Goal: Information Seeking & Learning: Understand process/instructions

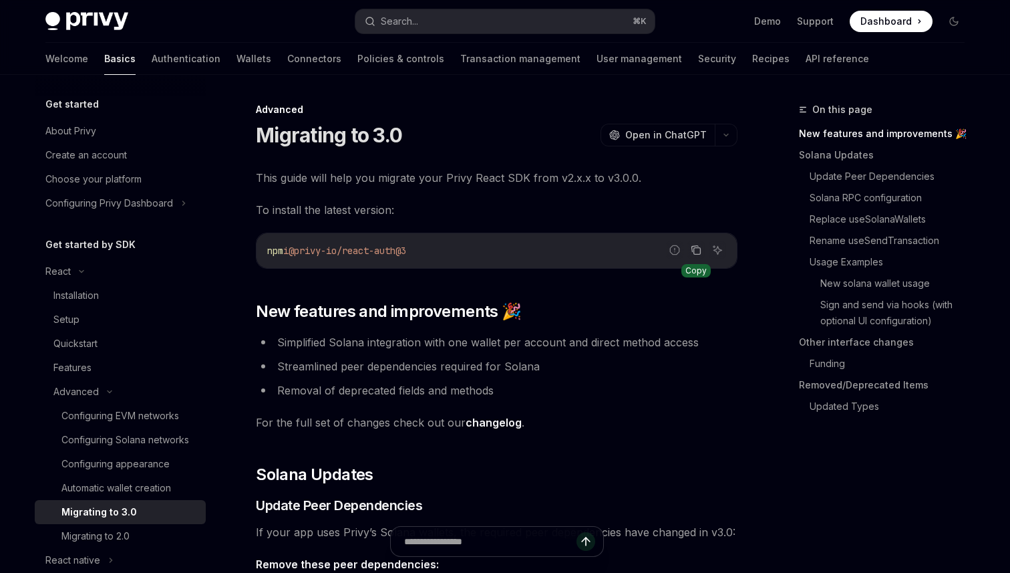
click at [696, 248] on icon "Copy the contents from the code block" at bounding box center [697, 251] width 7 height 7
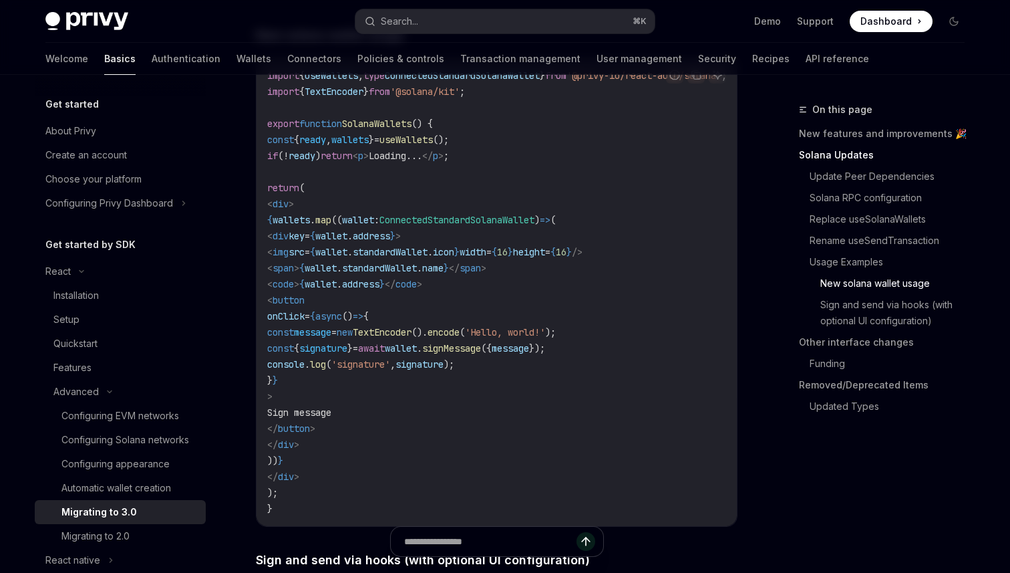
scroll to position [2384, 0]
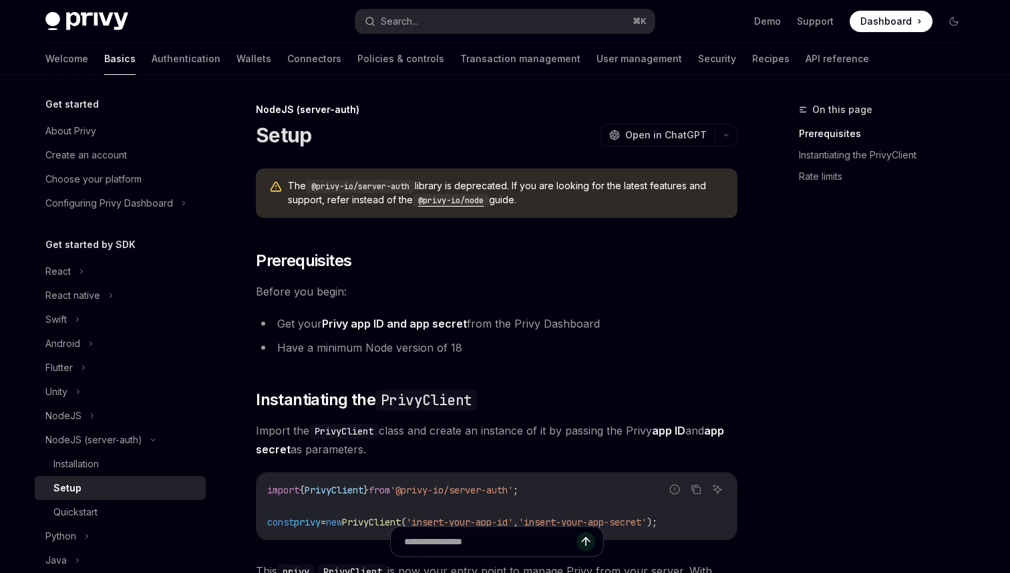
scroll to position [428, 0]
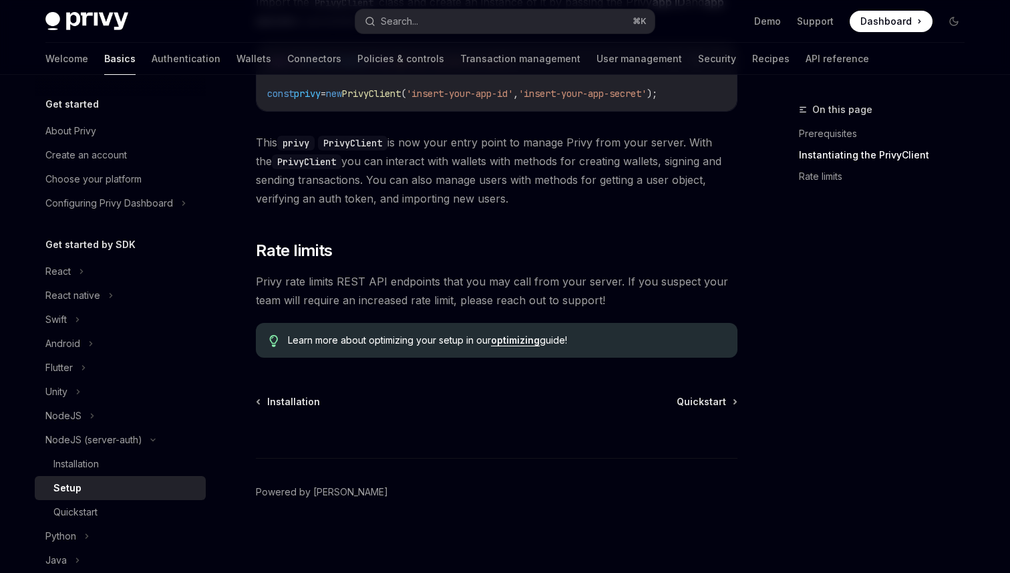
click at [521, 339] on link "optimizing" at bounding box center [515, 340] width 49 height 12
type textarea "*"
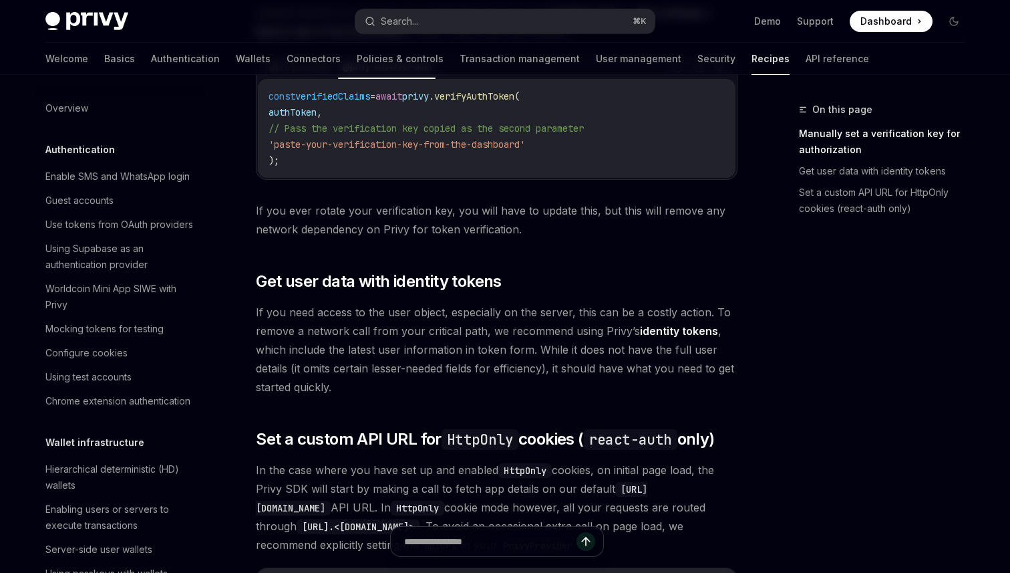
scroll to position [270, 0]
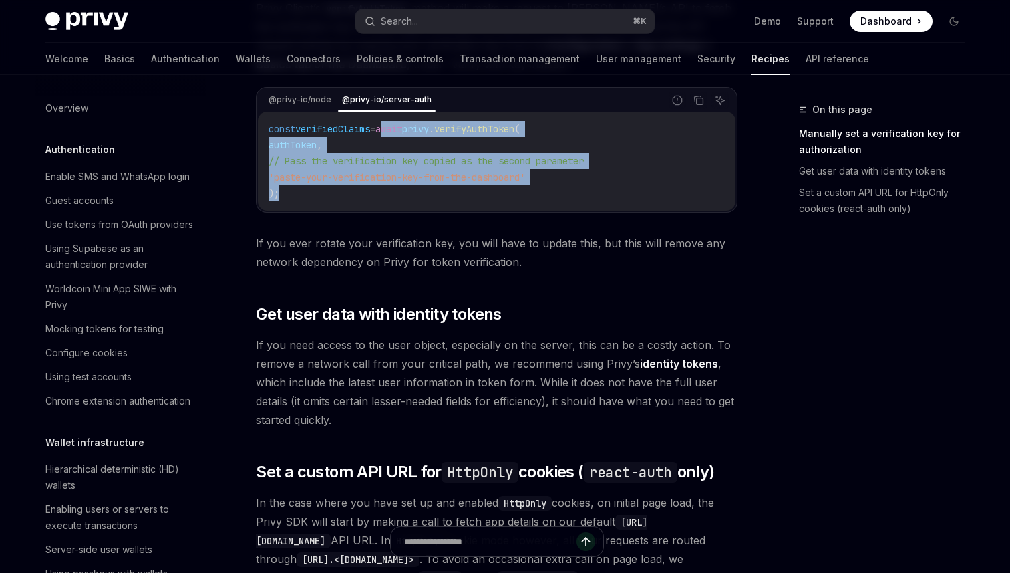
drag, startPoint x: 295, startPoint y: 194, endPoint x: 397, endPoint y: 133, distance: 118.7
click at [397, 133] on code "const verifiedClaims = await privy . verifyAuthToken ( authToken , // Pass the …" at bounding box center [497, 161] width 456 height 80
copy code "await privy . verifyAuthToken ( authToken , // Pass the verification key copied…"
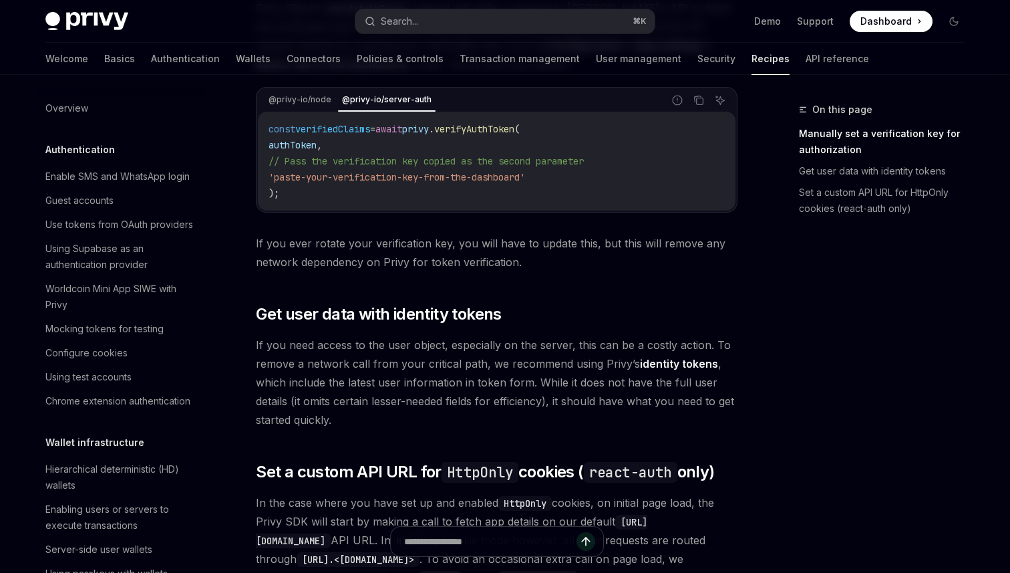
click at [429, 130] on span "privy" at bounding box center [415, 129] width 27 height 12
drag, startPoint x: 448, startPoint y: 130, endPoint x: 510, endPoint y: 130, distance: 61.5
click at [510, 130] on span "const verifiedClaims = await privy . [GEOGRAPHIC_DATA] (" at bounding box center [394, 129] width 251 height 12
copy span "privy . verifyAuthToken"
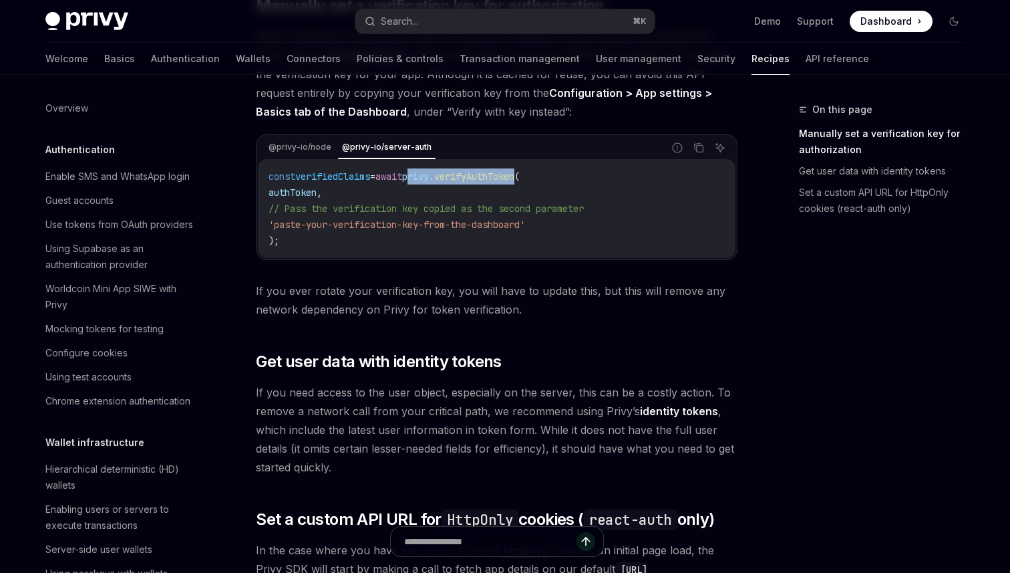
scroll to position [211, 0]
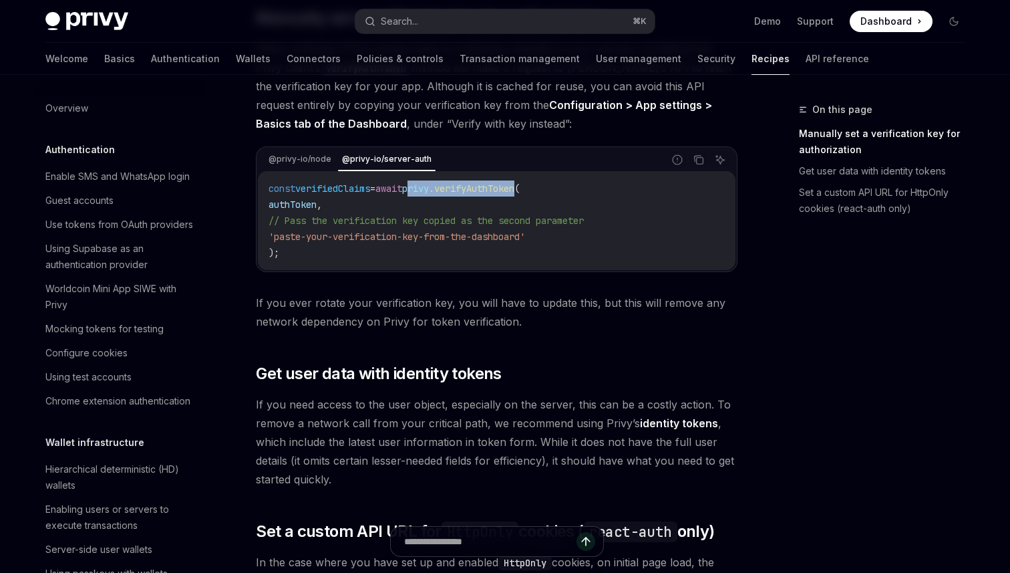
click at [670, 420] on link "identity tokens" at bounding box center [679, 423] width 78 height 14
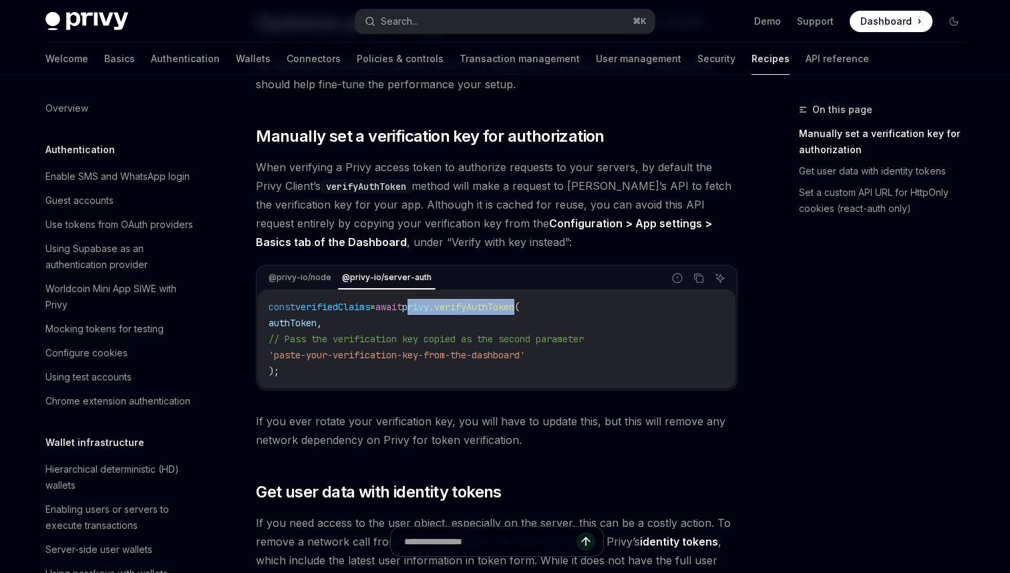
scroll to position [74, 0]
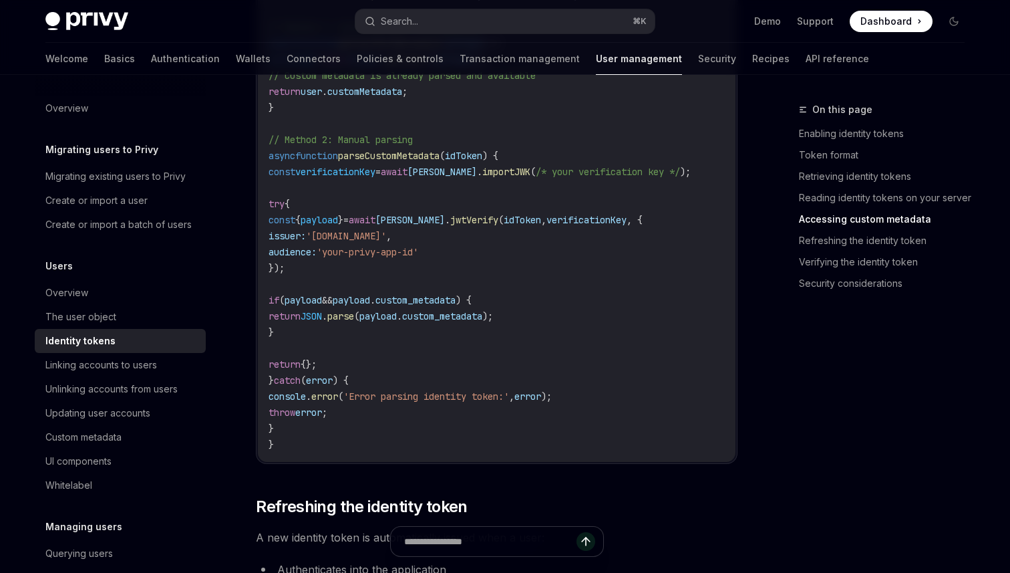
scroll to position [2767, 0]
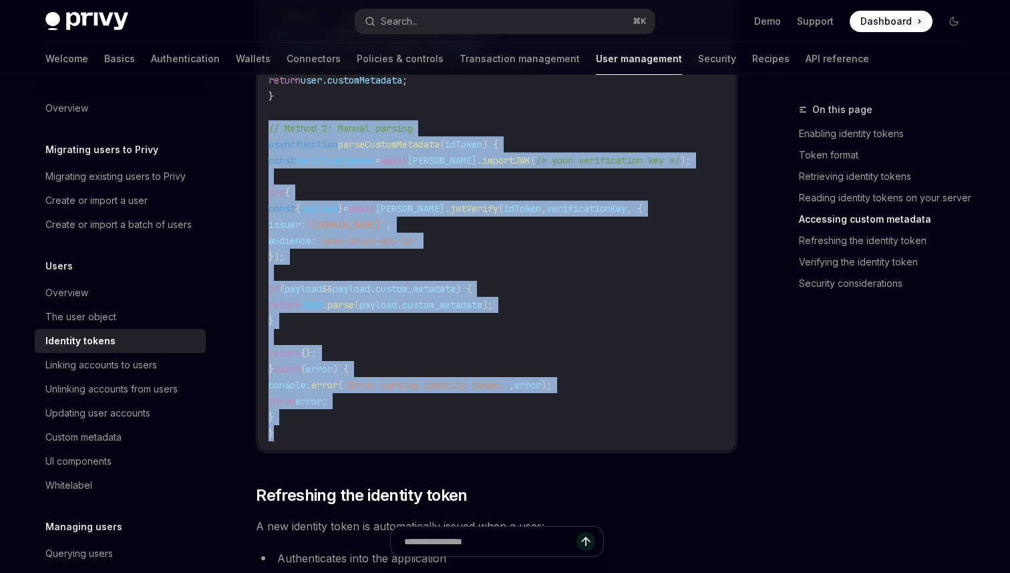
drag, startPoint x: 296, startPoint y: 435, endPoint x: 259, endPoint y: 136, distance: 301.0
click at [259, 136] on div "import { PrivyClient } from '@privy-io/server-auth' ; import * as jose from 'jo…" at bounding box center [497, 184] width 478 height 532
copy code "// Method 2: Manual parsing async function parseCustomMetadata ( idToken ) { co…"
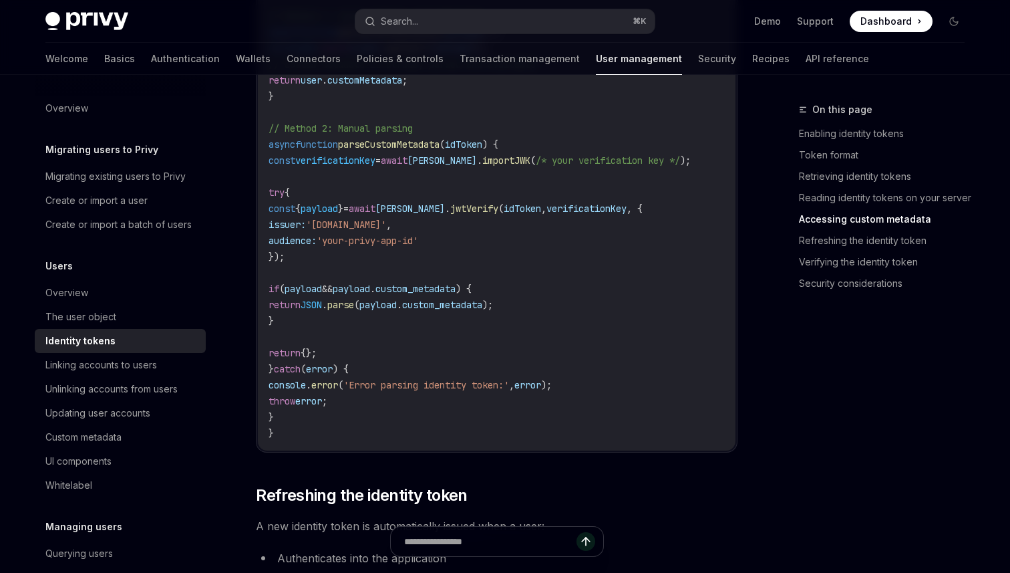
click at [322, 422] on code "import { PrivyClient } from '@privy-io/server-auth' ; import * as jose from 'jo…" at bounding box center [497, 184] width 456 height 513
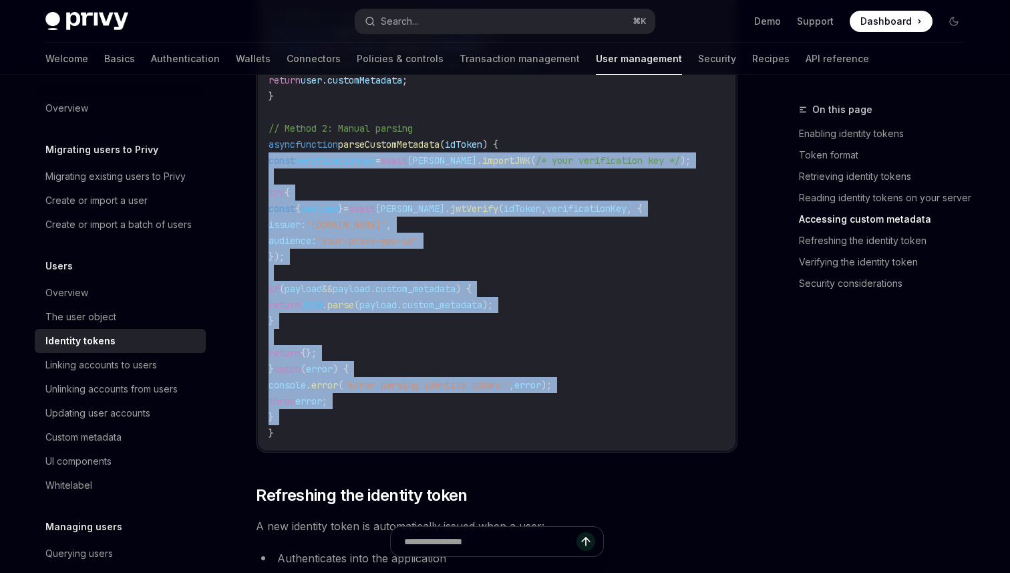
drag, startPoint x: 322, startPoint y: 422, endPoint x: 247, endPoint y: 159, distance: 273.3
copy code "const verificationKey = await jose . importJWK ( /* your verification key */ );…"
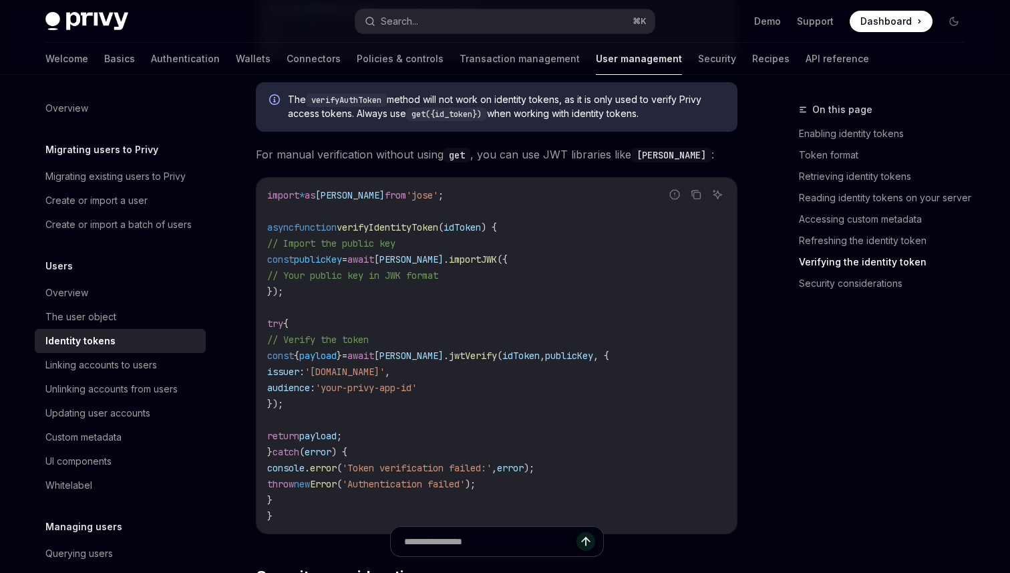
scroll to position [4000, 0]
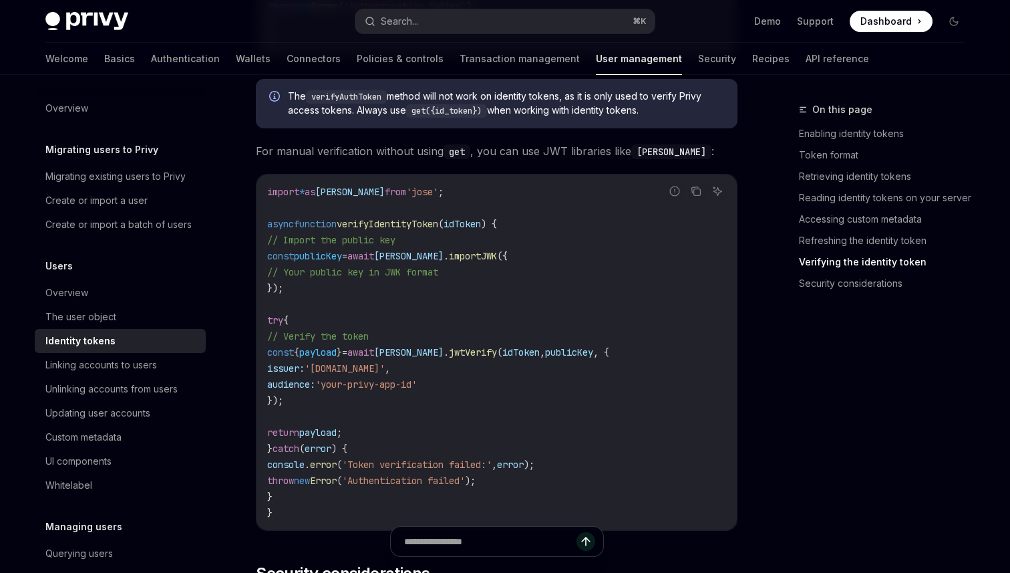
drag, startPoint x: 301, startPoint y: 499, endPoint x: 259, endPoint y: 245, distance: 257.4
click at [259, 245] on div "import * as jose from 'jose' ; async function verifyIdentityToken ( idToken ) {…" at bounding box center [497, 352] width 480 height 356
copy code "// Import the public key const publicKey = await jose . importJWK ({ // Your pu…"
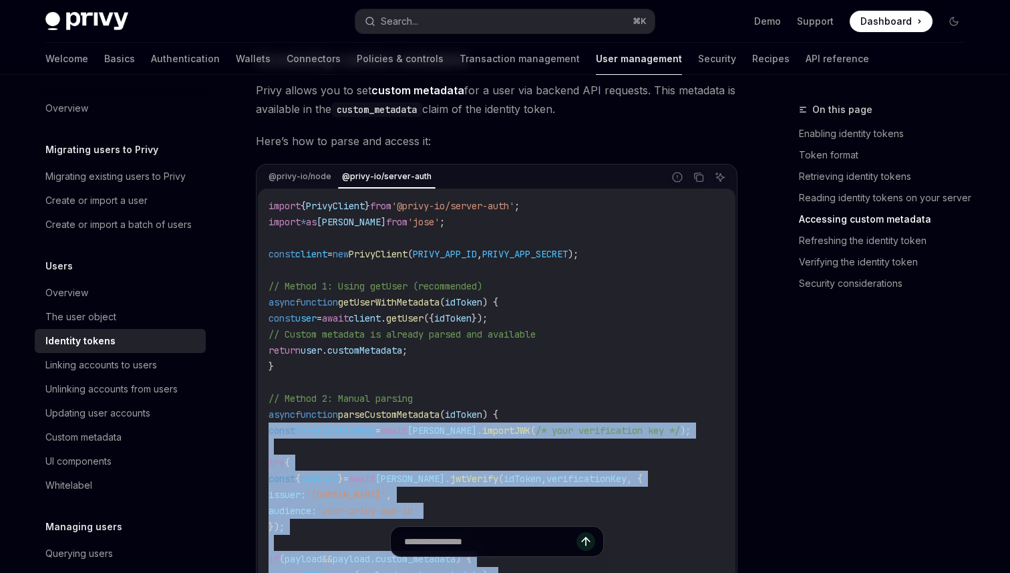
scroll to position [2487, 0]
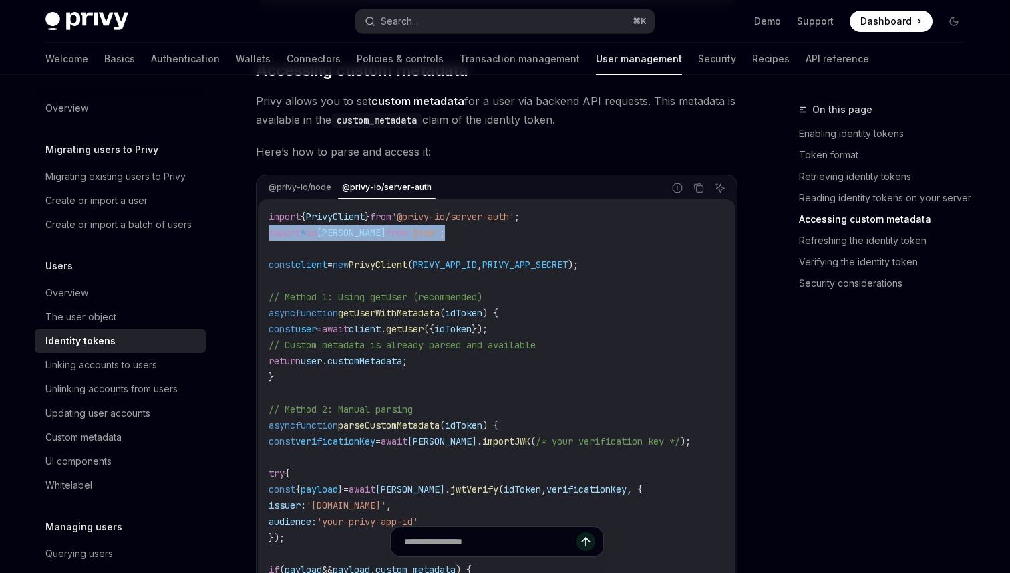
drag, startPoint x: 438, startPoint y: 239, endPoint x: 265, endPoint y: 239, distance: 173.8
click at [265, 240] on div "import { PrivyClient } from '@privy-io/server-auth' ; import * as jose from 'jo…" at bounding box center [497, 465] width 478 height 532
copy span "import * as jose from 'jose' ;"
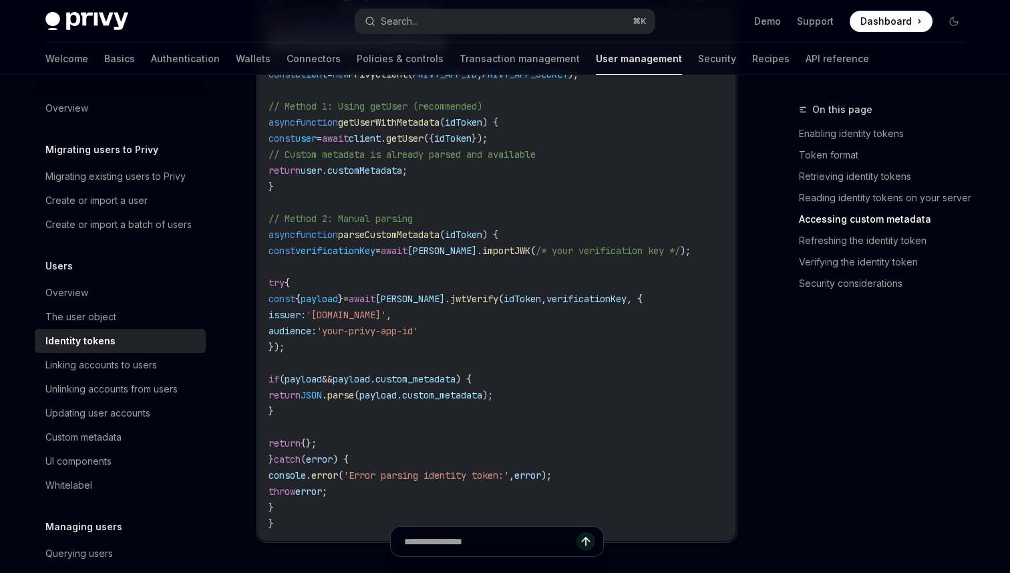
scroll to position [2679, 0]
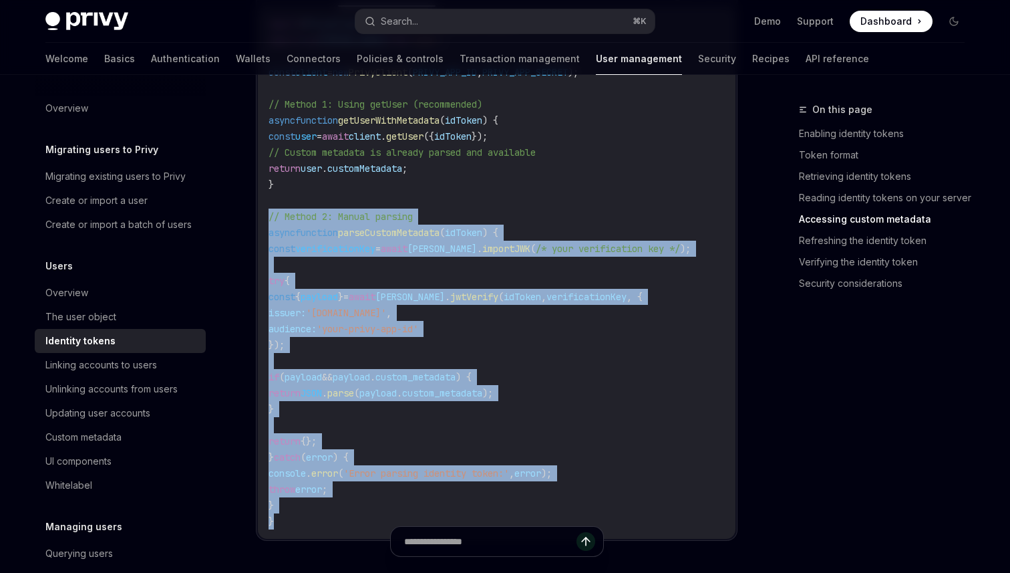
drag, startPoint x: 287, startPoint y: 522, endPoint x: 255, endPoint y: 222, distance: 301.7
copy code "// Method 2: Manual parsing async function parseCustomMetadata ( idToken ) { co…"
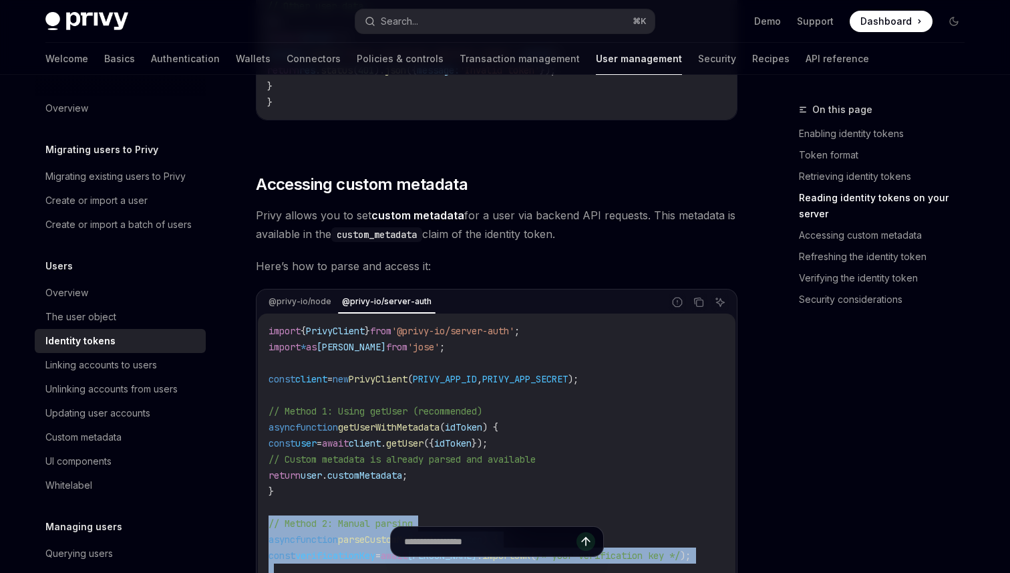
scroll to position [2398, 0]
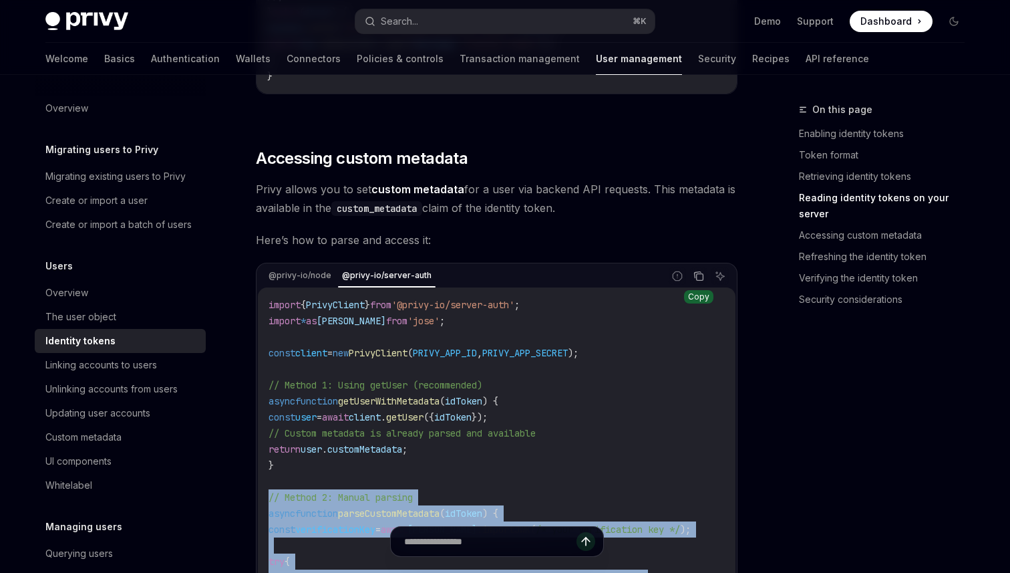
click at [700, 281] on icon "Copy the contents from the code block" at bounding box center [699, 276] width 11 height 11
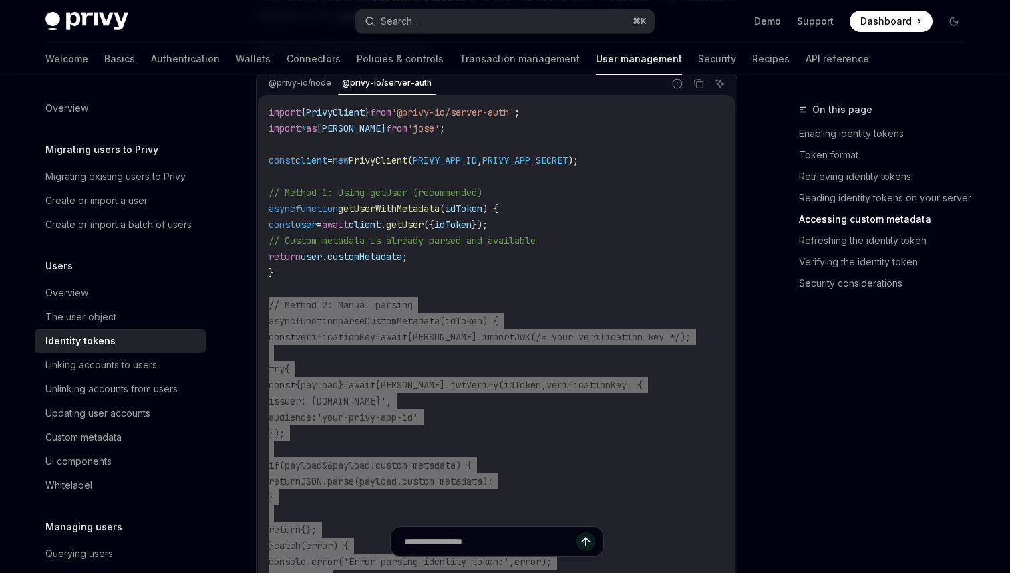
scroll to position [2599, 0]
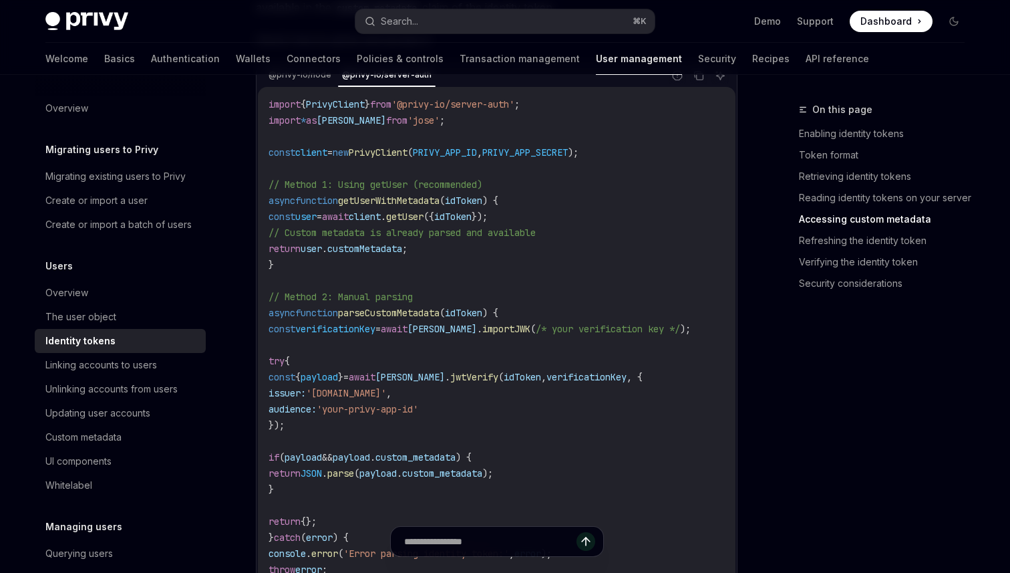
click at [799, 321] on div "On this page Enabling identity tokens Token format Retrieving identity tokens R…" at bounding box center [874, 337] width 203 height 471
click at [505, 335] on span "importJWK" at bounding box center [506, 329] width 48 height 12
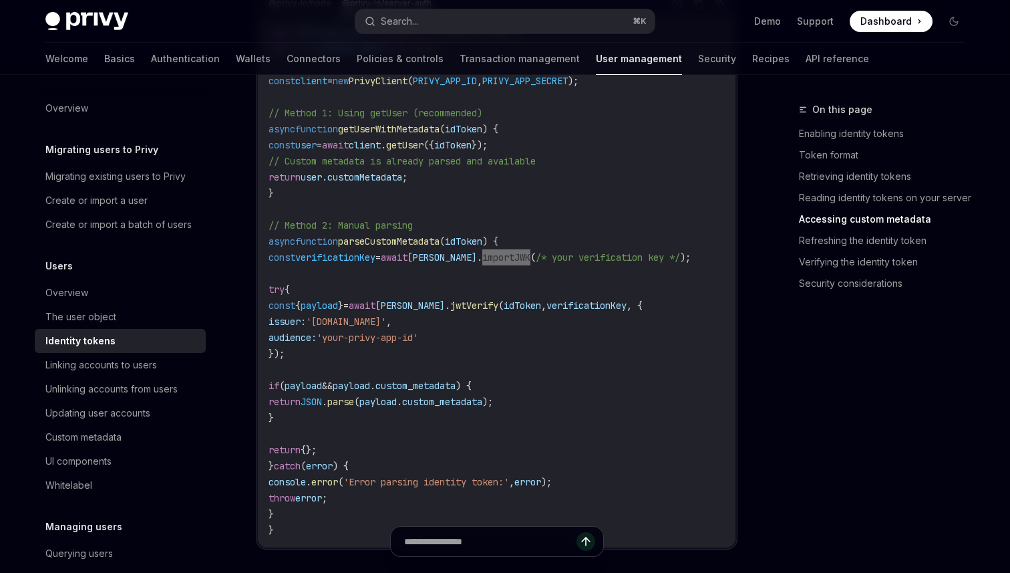
scroll to position [2678, 0]
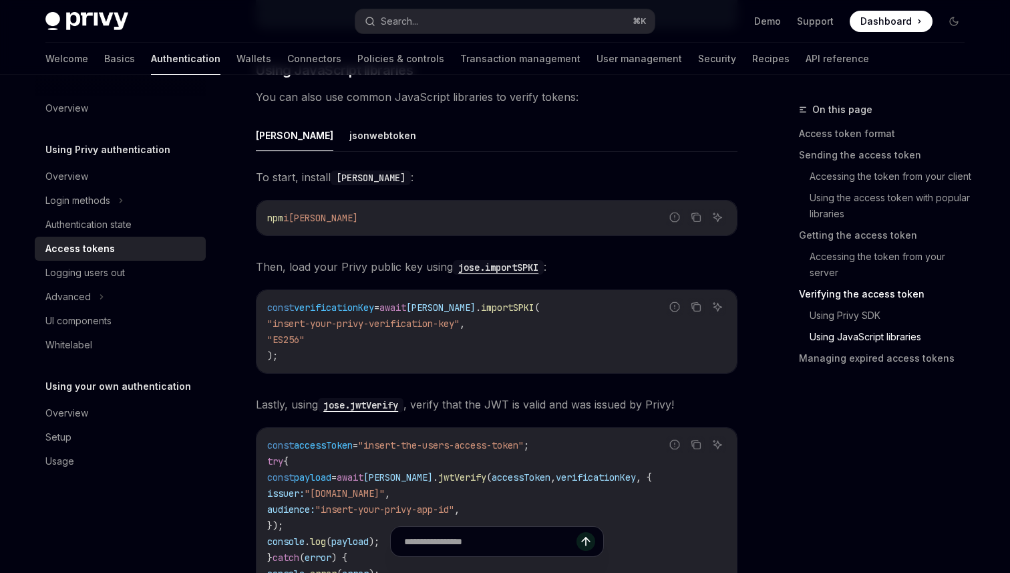
scroll to position [2950, 0]
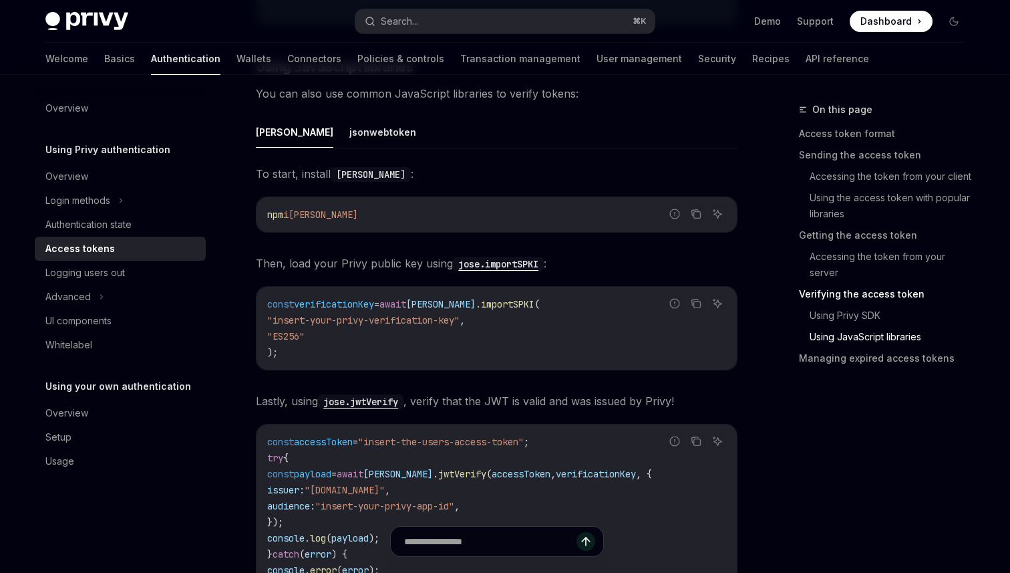
click at [484, 301] on span "importSPKI" at bounding box center [507, 304] width 53 height 12
copy span "importSPKI"
click at [301, 333] on span ""ES256"" at bounding box center [285, 336] width 37 height 12
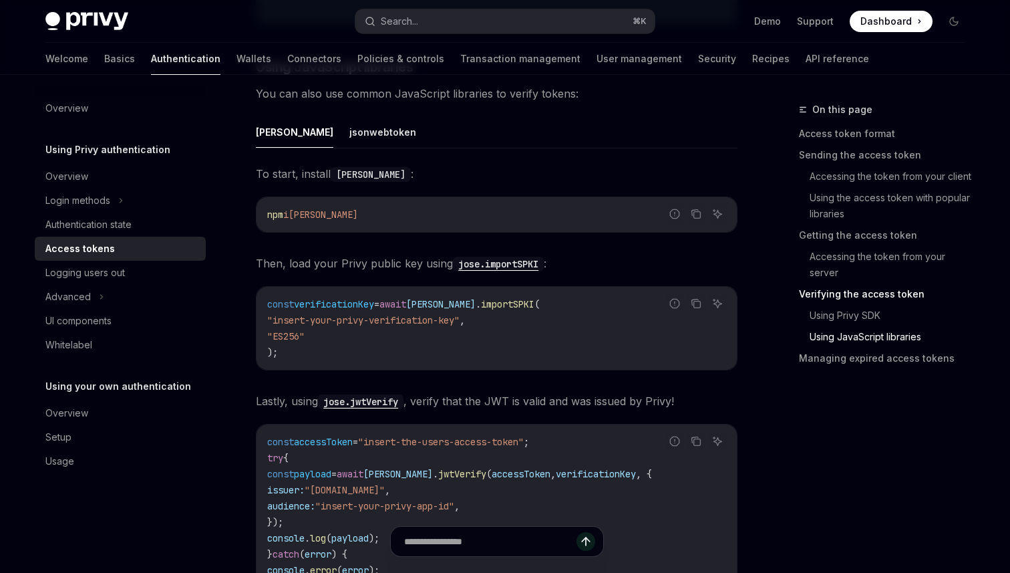
copy span "ES256"
